Goal: Book appointment/travel/reservation

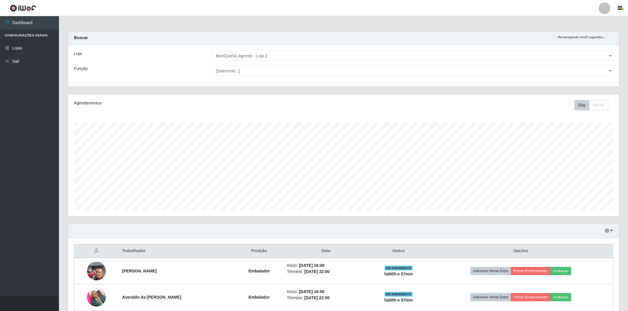
select select "214"
click at [520, 114] on div "Agendamentos Day Month 28/08 Agendamentos 36" at bounding box center [343, 155] width 551 height 122
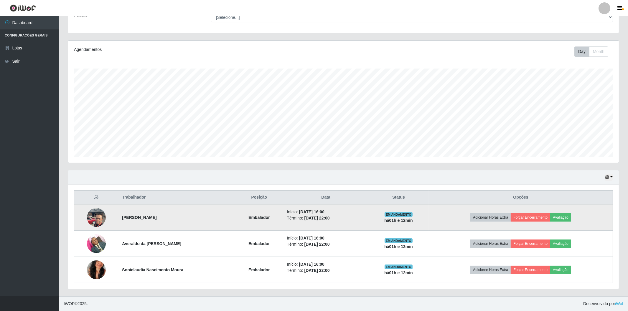
click at [96, 219] on img at bounding box center [96, 217] width 19 height 25
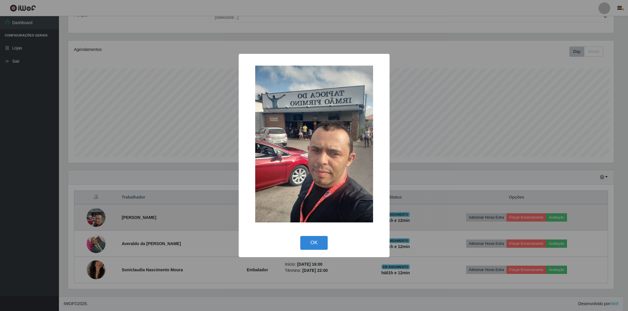
scroll to position [122, 547]
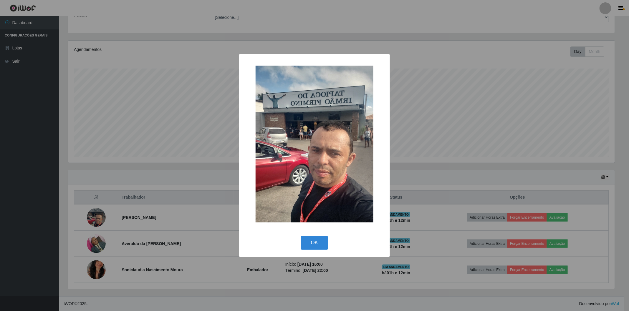
click at [96, 247] on div "× OK Cancel" at bounding box center [314, 155] width 629 height 311
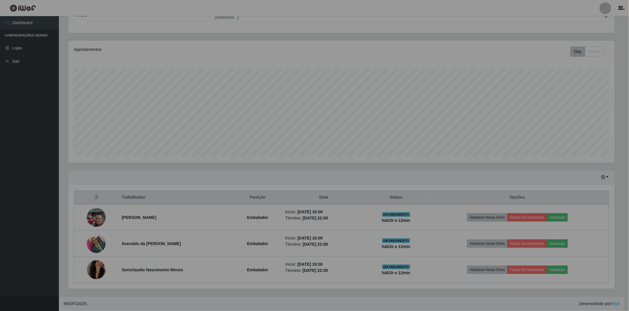
scroll to position [122, 550]
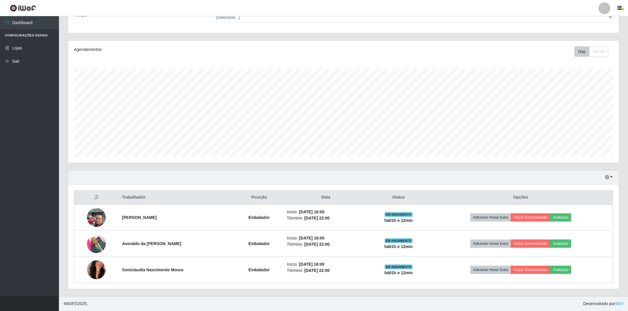
click at [96, 247] on img at bounding box center [96, 243] width 19 height 25
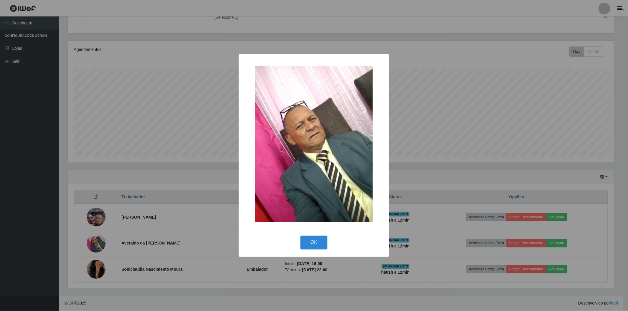
scroll to position [122, 547]
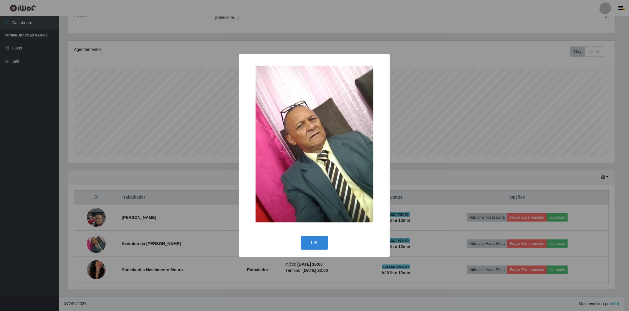
click at [97, 269] on div "× OK Cancel" at bounding box center [314, 155] width 629 height 311
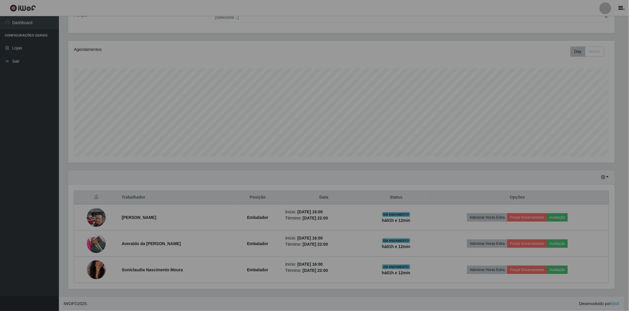
scroll to position [122, 550]
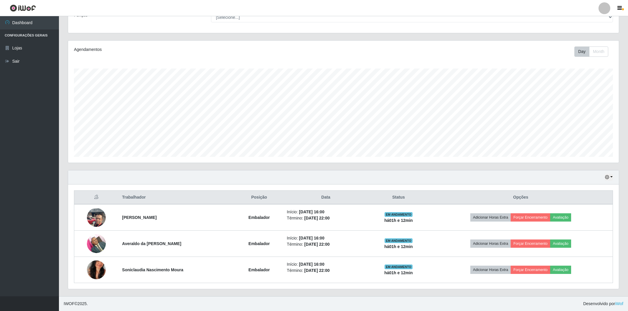
click at [97, 269] on img at bounding box center [96, 270] width 19 height 34
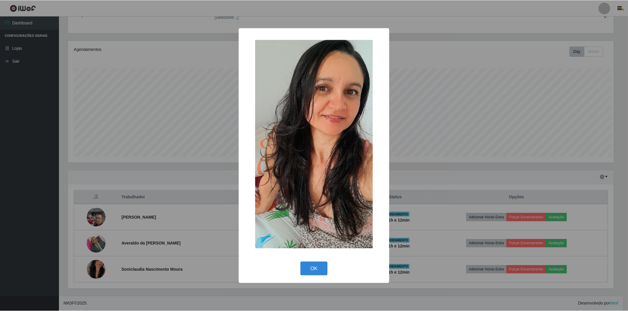
scroll to position [122, 547]
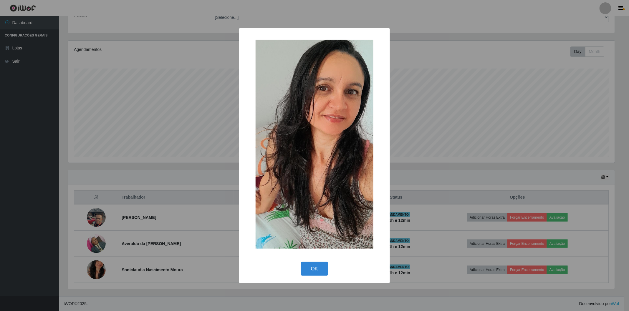
click at [93, 242] on div "× OK Cancel" at bounding box center [314, 155] width 629 height 311
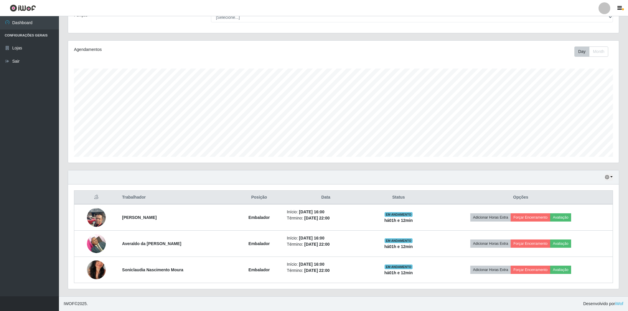
scroll to position [122, 550]
click at [93, 242] on img at bounding box center [96, 243] width 19 height 25
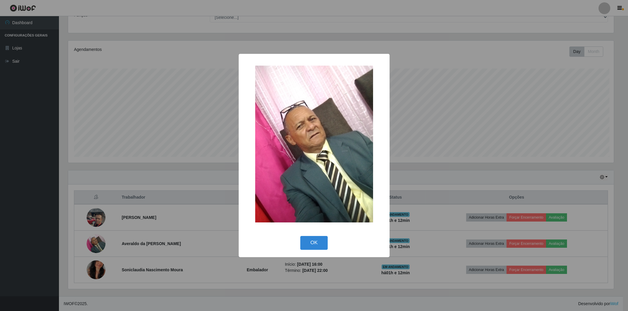
scroll to position [122, 547]
click at [99, 214] on div "× OK Cancel" at bounding box center [314, 155] width 629 height 311
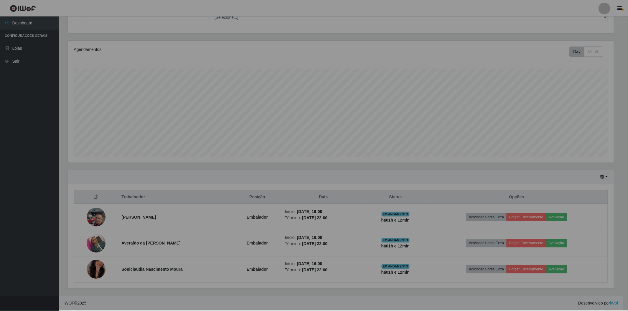
scroll to position [122, 550]
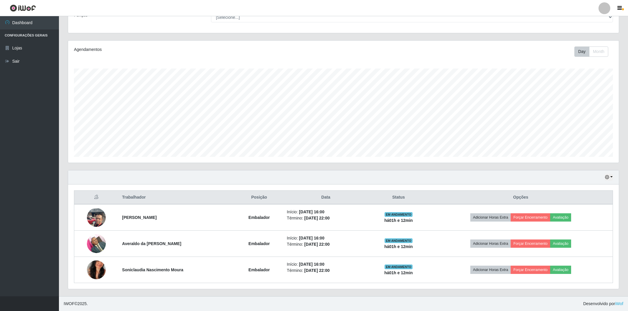
click at [99, 214] on img at bounding box center [96, 217] width 19 height 25
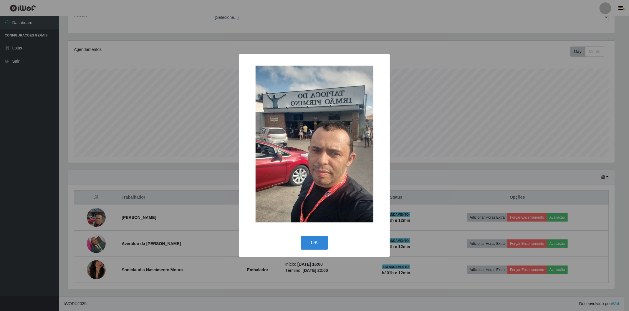
click at [28, 237] on div "× OK Cancel" at bounding box center [314, 155] width 629 height 311
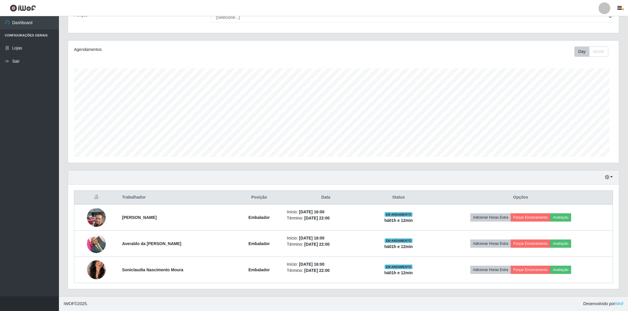
scroll to position [122, 550]
